Goal: Task Accomplishment & Management: Manage account settings

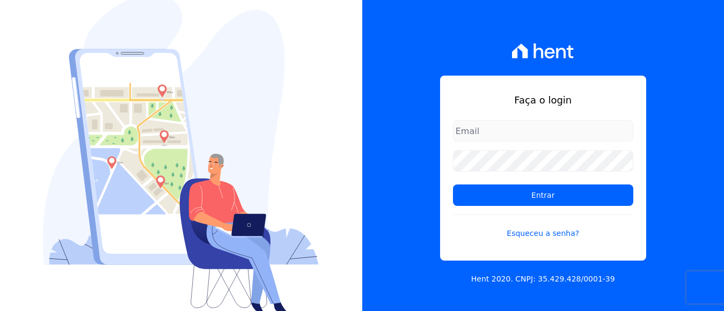
click at [587, 116] on div "Faça o login Entrar Esqueceu a senha?" at bounding box center [543, 168] width 206 height 185
click at [562, 135] on input "email" at bounding box center [543, 130] width 180 height 21
type input "[EMAIL_ADDRESS][DOMAIN_NAME]"
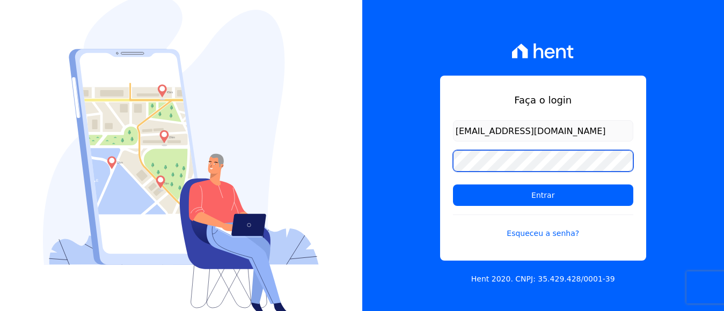
click at [453, 185] on input "Entrar" at bounding box center [543, 195] width 180 height 21
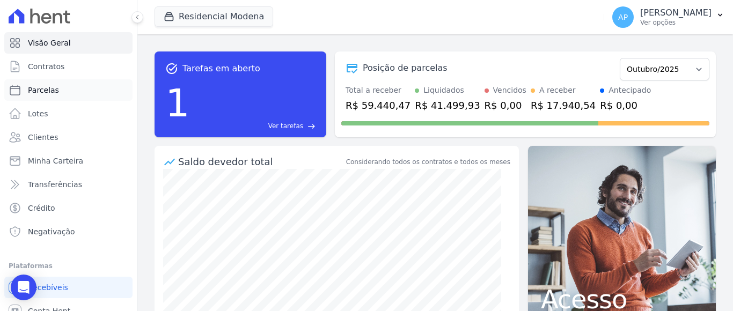
click at [47, 91] on span "Parcelas" at bounding box center [43, 90] width 31 height 11
select select
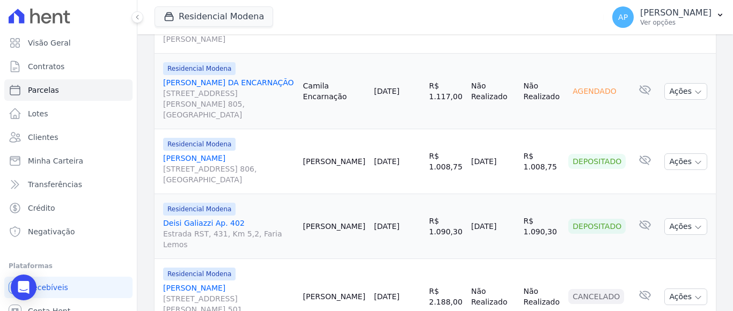
scroll to position [1617, 0]
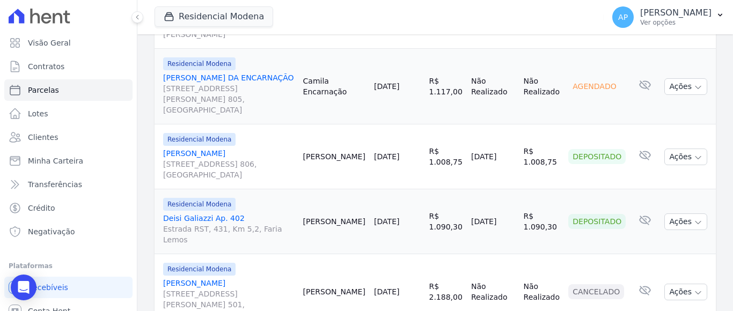
drag, startPoint x: 170, startPoint y: 81, endPoint x: 382, endPoint y: 303, distance: 307.6
copy div "ontrato Cliente Vencimento Valor Data de Pagamento Pago Situação E-mail Residen…"
click at [172, 16] on icon "button" at bounding box center [169, 17] width 8 height 8
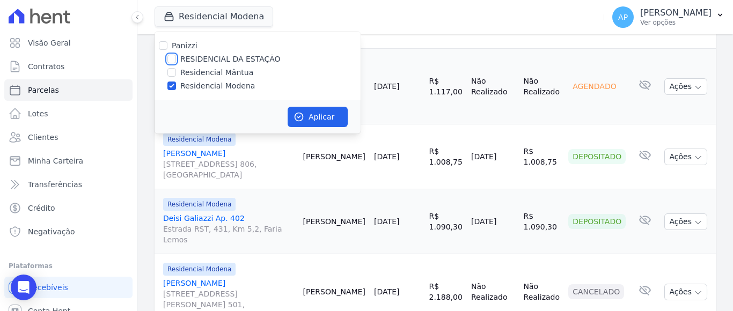
click at [173, 57] on input "RESIDENCIAL DA ESTAÇÃO" at bounding box center [172, 59] width 9 height 9
checkbox input "true"
click at [171, 84] on input "Residencial Modena" at bounding box center [172, 86] width 9 height 9
checkbox input "false"
click at [321, 114] on button "Aplicar" at bounding box center [318, 117] width 60 height 20
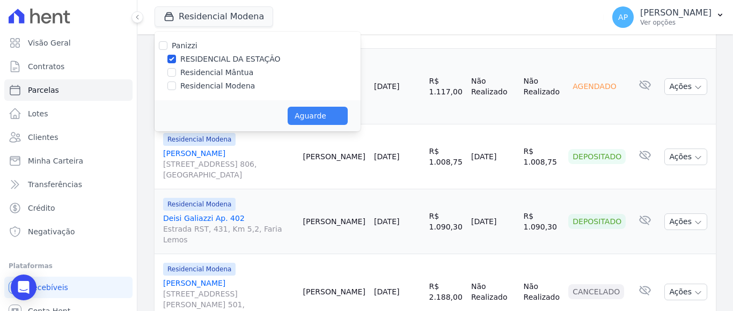
select select
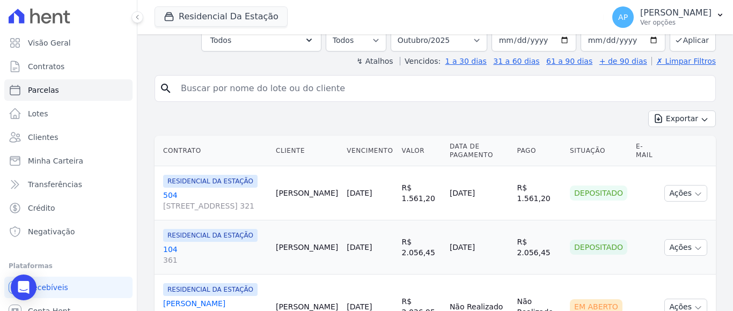
scroll to position [227, 0]
